Goal: Information Seeking & Learning: Learn about a topic

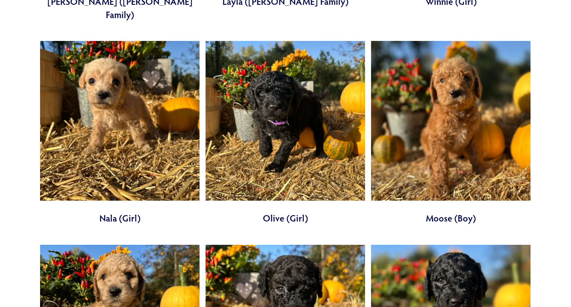
scroll to position [1925, 0]
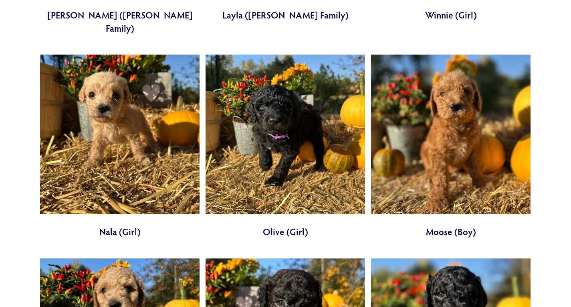
click at [107, 181] on link at bounding box center [120, 147] width 160 height 184
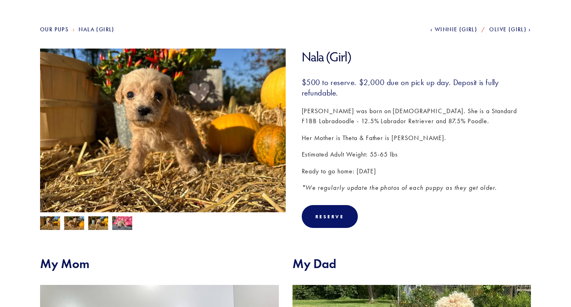
scroll to position [73, 0]
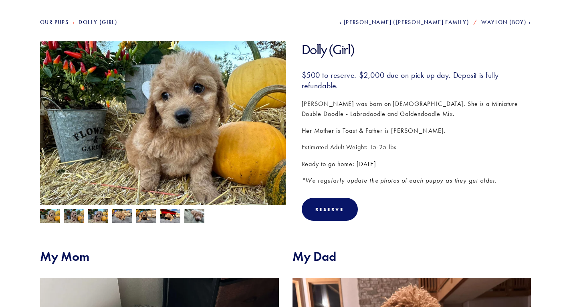
scroll to position [83, 0]
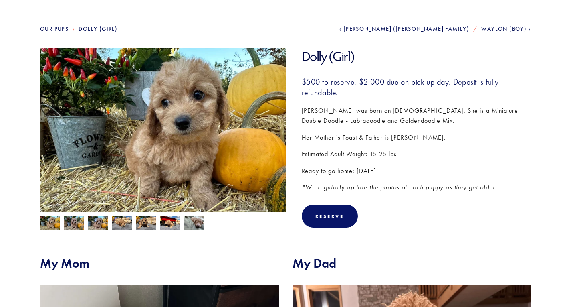
click at [76, 228] on img at bounding box center [74, 223] width 20 height 15
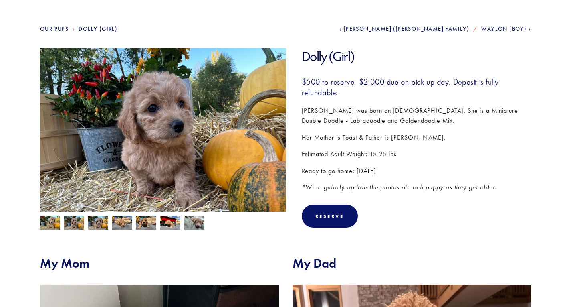
click at [90, 222] on img at bounding box center [98, 223] width 20 height 15
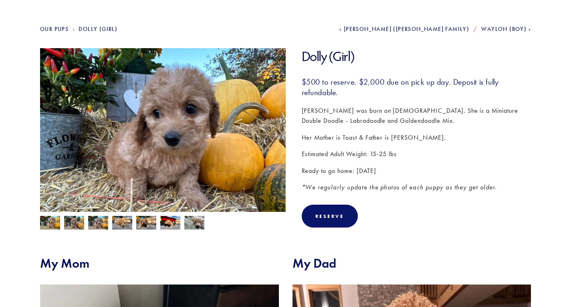
click at [124, 223] on img at bounding box center [122, 222] width 20 height 15
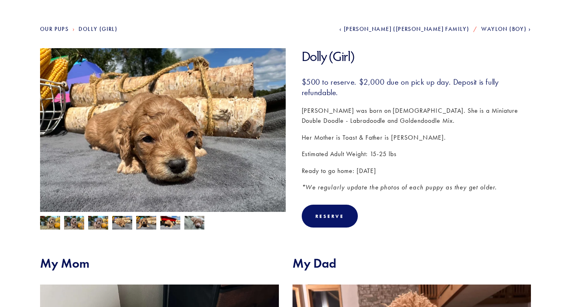
click at [139, 222] on img at bounding box center [146, 223] width 20 height 15
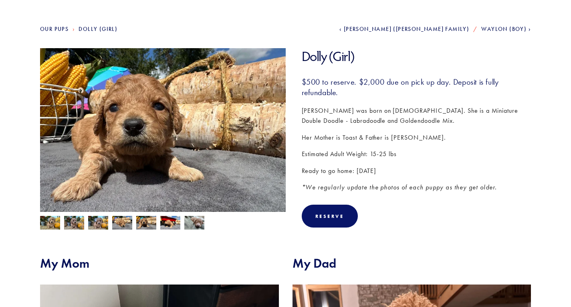
click at [154, 222] on img at bounding box center [146, 223] width 20 height 15
click at [170, 226] on img at bounding box center [170, 223] width 20 height 15
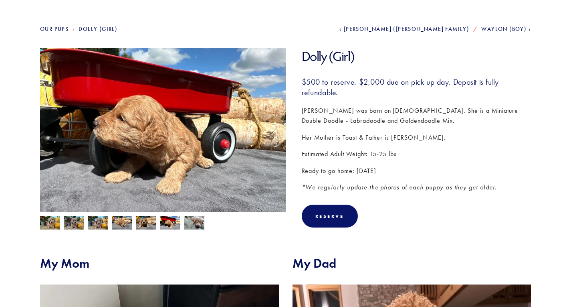
click at [191, 225] on img at bounding box center [194, 222] width 20 height 15
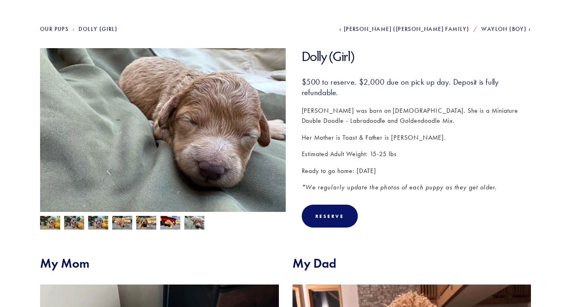
click at [51, 224] on img at bounding box center [50, 223] width 20 height 15
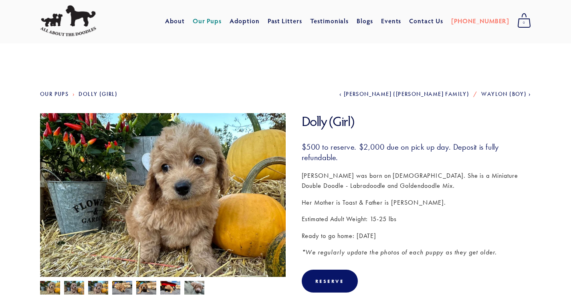
scroll to position [63, 0]
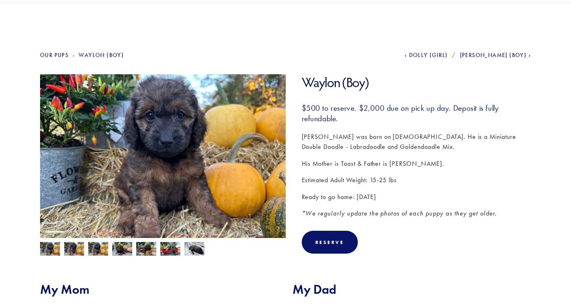
scroll to position [61, 0]
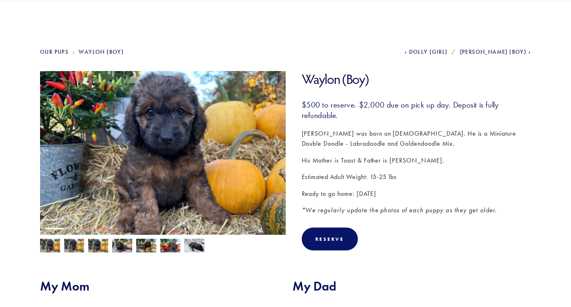
click at [73, 246] on img at bounding box center [74, 245] width 20 height 15
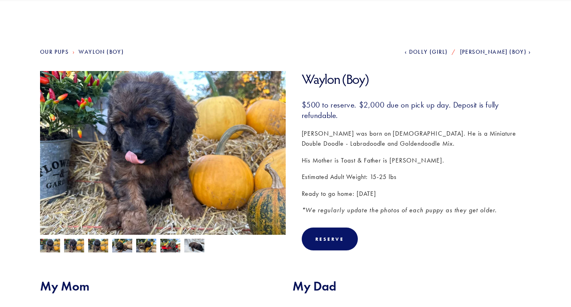
click at [89, 240] on img at bounding box center [98, 245] width 20 height 15
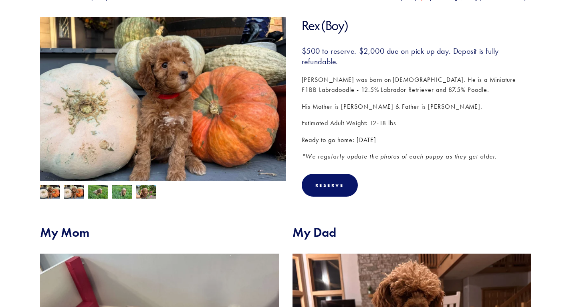
scroll to position [106, 0]
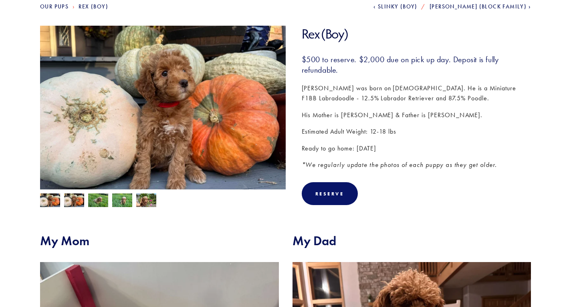
click at [73, 196] on img at bounding box center [74, 200] width 20 height 15
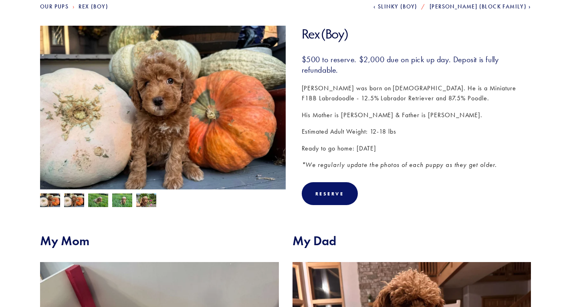
click at [103, 202] on img at bounding box center [98, 200] width 20 height 15
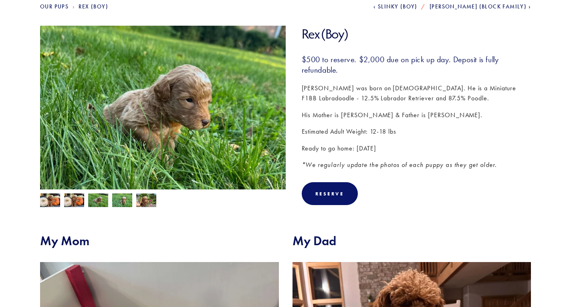
click at [64, 200] on div at bounding box center [161, 198] width 250 height 18
click at [54, 201] on img at bounding box center [50, 200] width 20 height 15
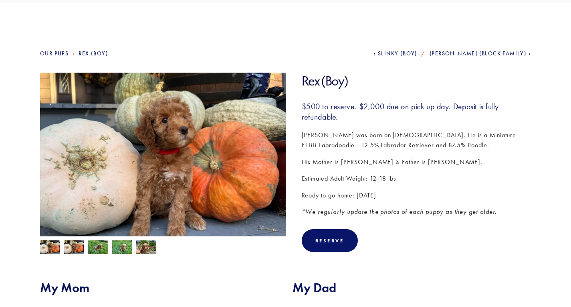
scroll to position [45, 0]
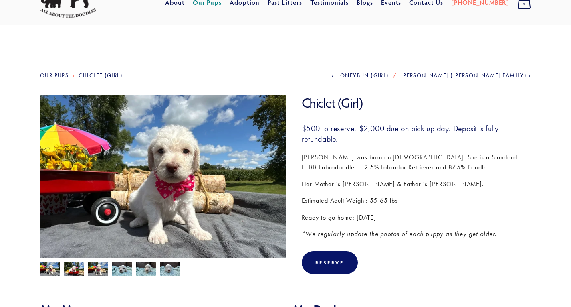
scroll to position [36, 0]
